Goal: Check status: Check status

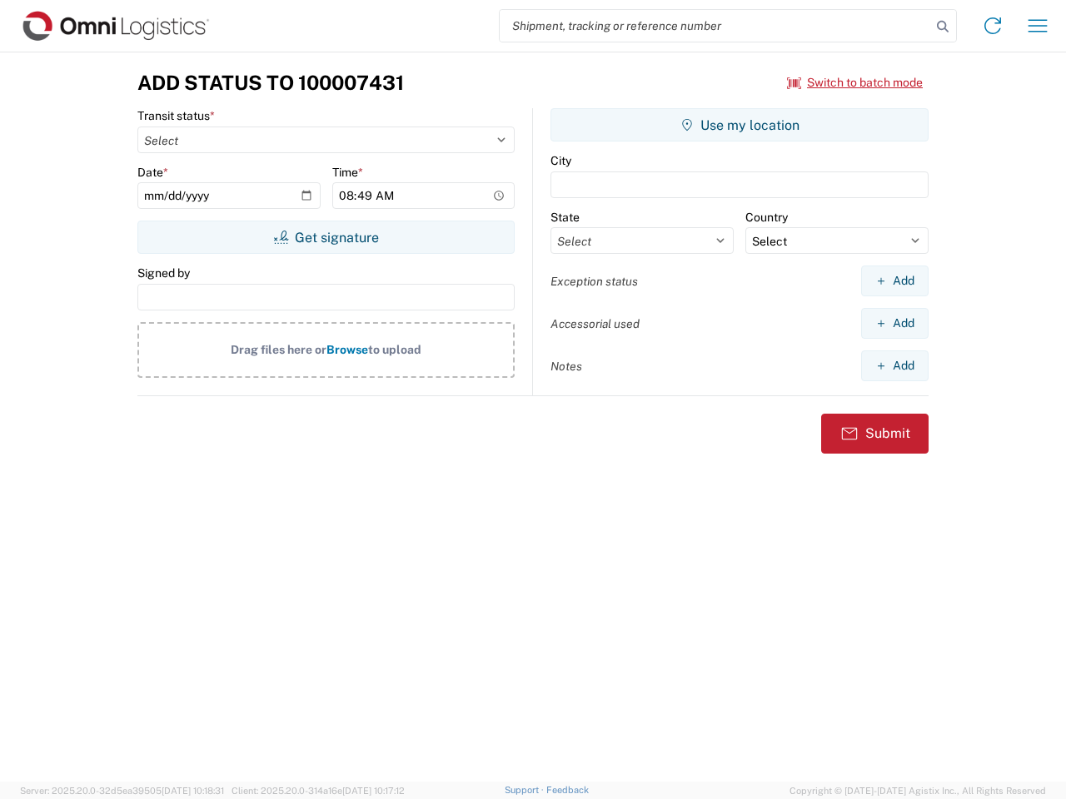
click at [715, 26] on input "search" at bounding box center [715, 26] width 431 height 32
click at [943, 27] on icon at bounding box center [942, 26] width 23 height 23
click at [993, 26] on icon at bounding box center [992, 25] width 27 height 27
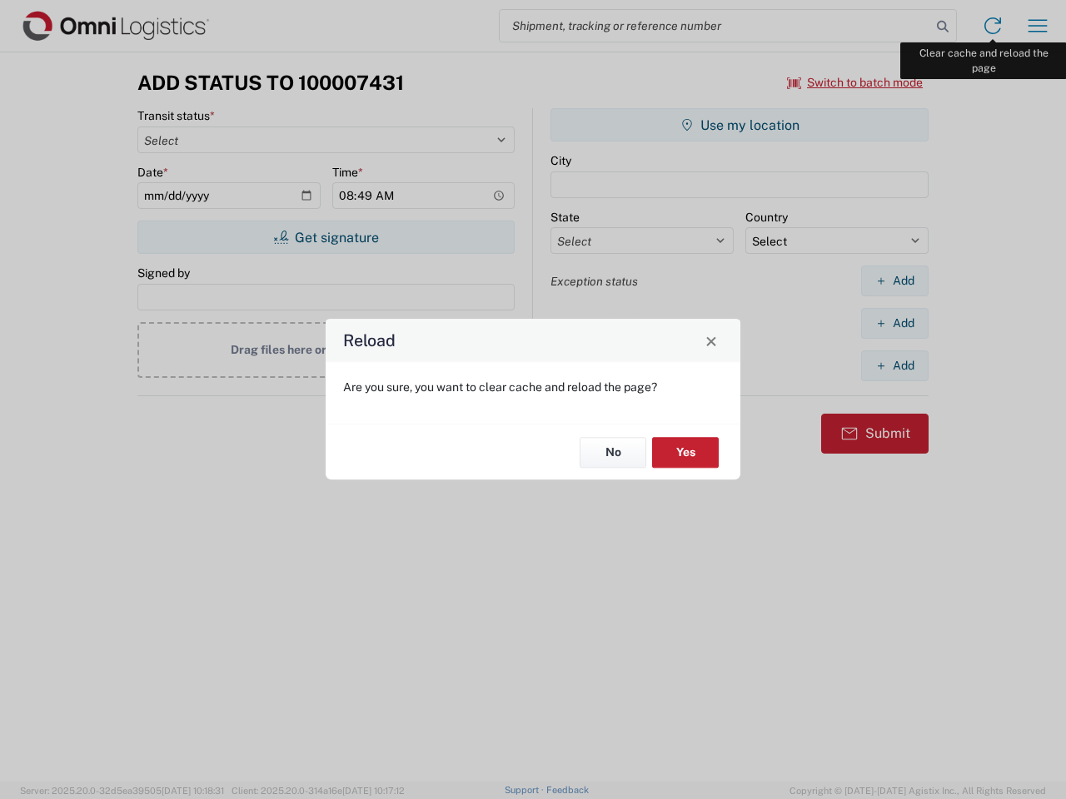
click at [1038, 26] on div "Reload Are you sure, you want to clear cache and reload the page? No Yes" at bounding box center [533, 399] width 1066 height 799
click at [855, 82] on div "Reload Are you sure, you want to clear cache and reload the page? No Yes" at bounding box center [533, 399] width 1066 height 799
click at [326, 237] on div "Reload Are you sure, you want to clear cache and reload the page? No Yes" at bounding box center [533, 399] width 1066 height 799
click at [739, 125] on div "Reload Are you sure, you want to clear cache and reload the page? No Yes" at bounding box center [533, 399] width 1066 height 799
click at [894, 281] on div "Reload Are you sure, you want to clear cache and reload the page? No Yes" at bounding box center [533, 399] width 1066 height 799
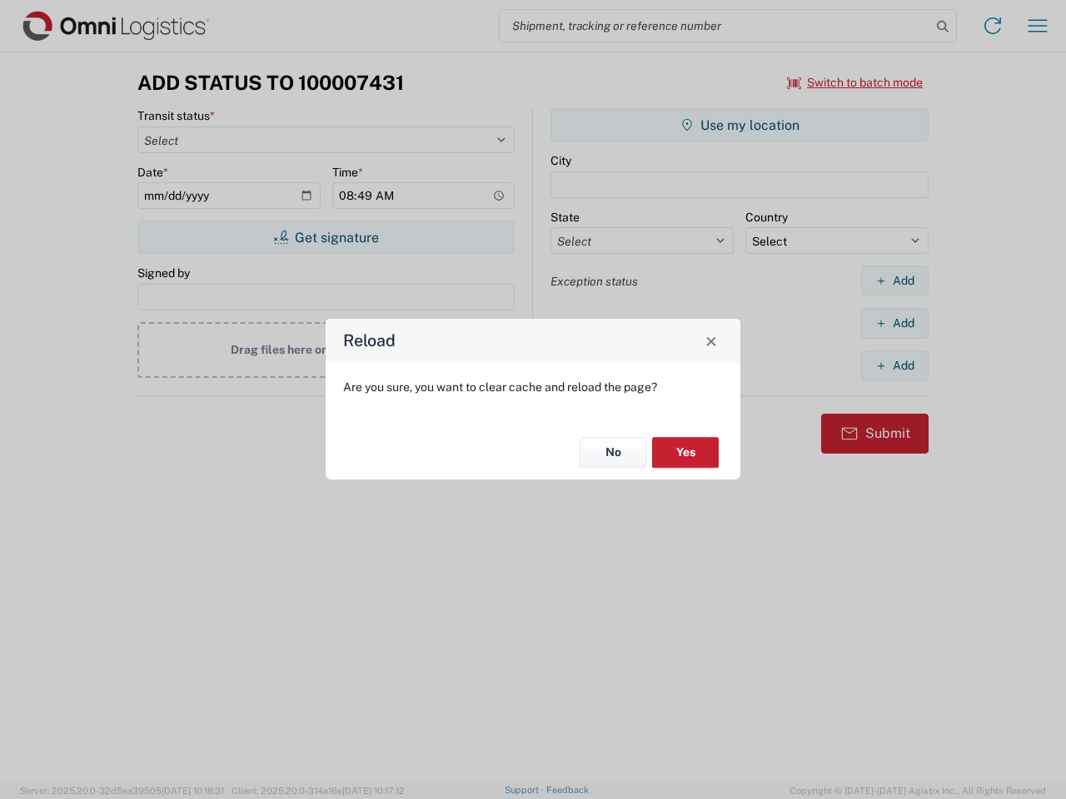
click at [894, 323] on div "Reload Are you sure, you want to clear cache and reload the page? No Yes" at bounding box center [533, 399] width 1066 height 799
click at [894, 366] on div "Reload Are you sure, you want to clear cache and reload the page? No Yes" at bounding box center [533, 399] width 1066 height 799
